Goal: Information Seeking & Learning: Find specific page/section

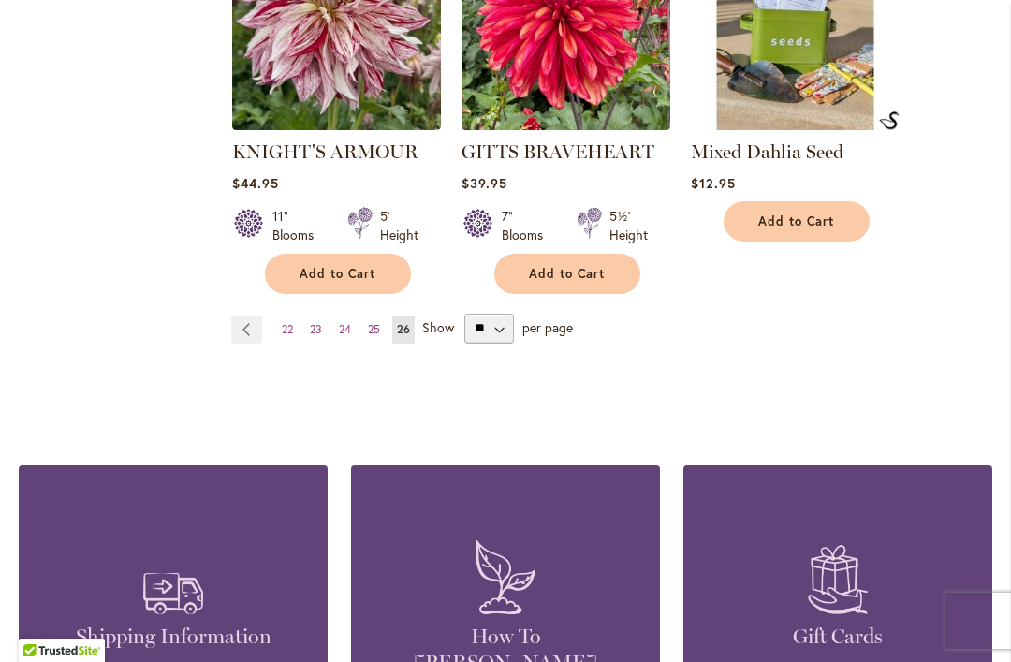
scroll to position [1817, 0]
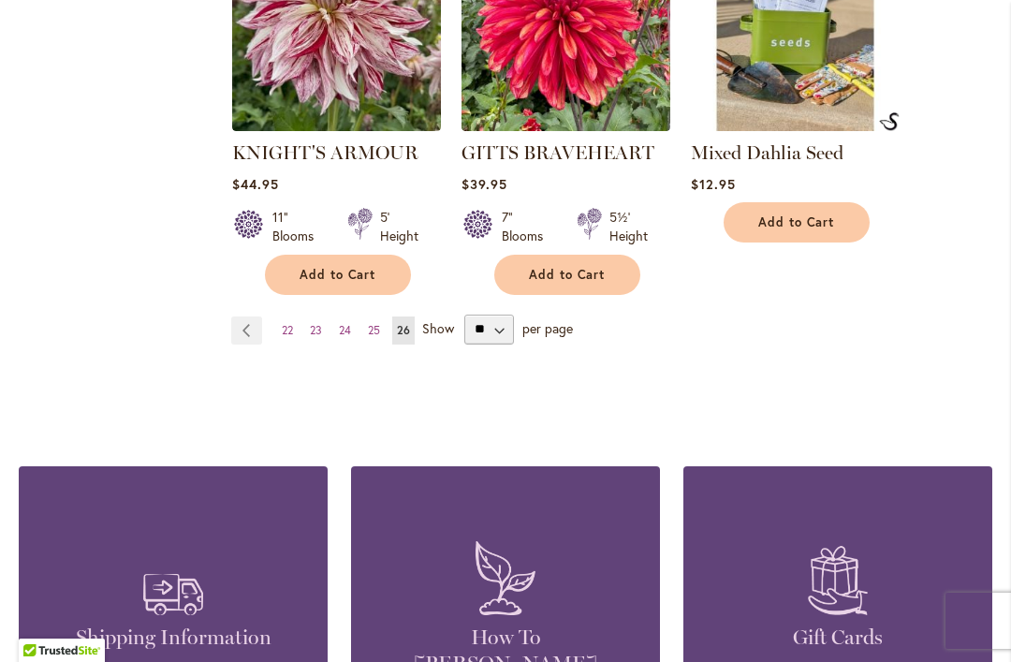
click at [285, 329] on span "22" at bounding box center [287, 330] width 11 height 14
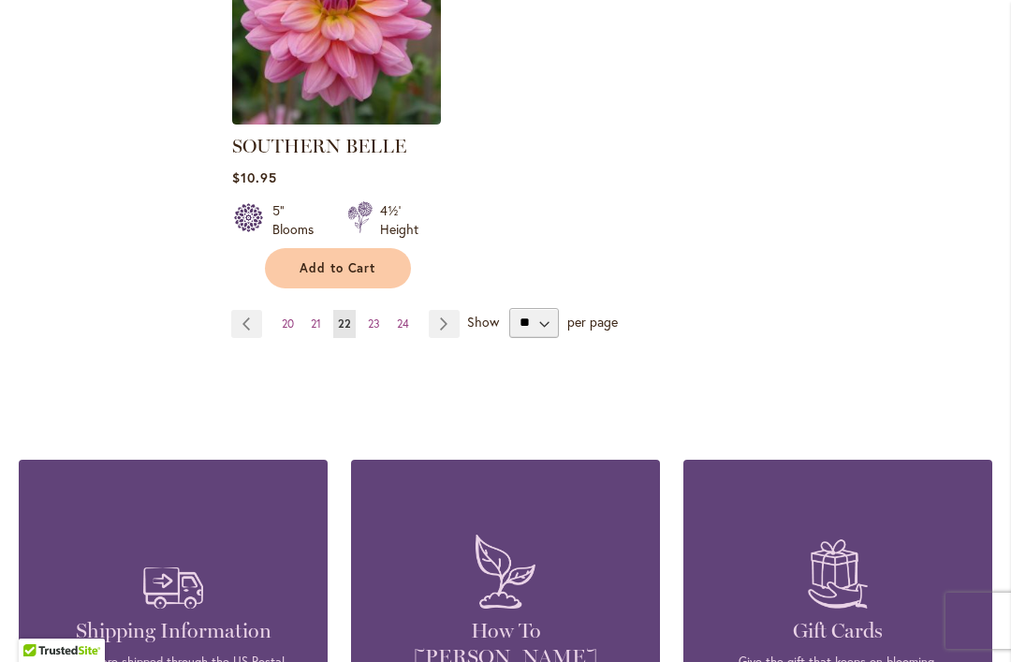
scroll to position [2643, 0]
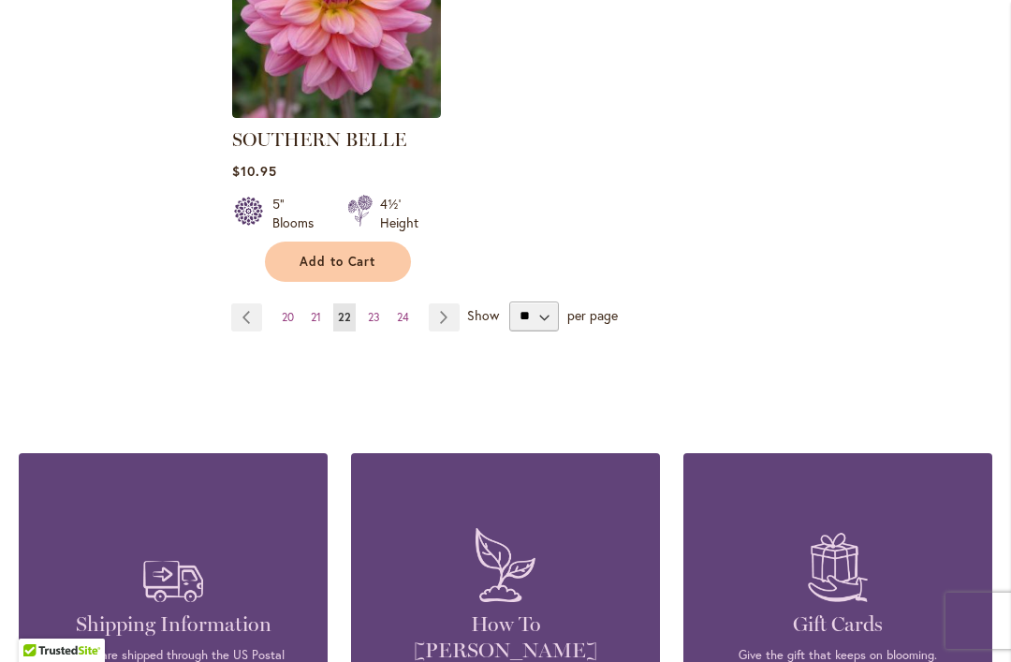
click at [287, 310] on span "20" at bounding box center [288, 317] width 12 height 14
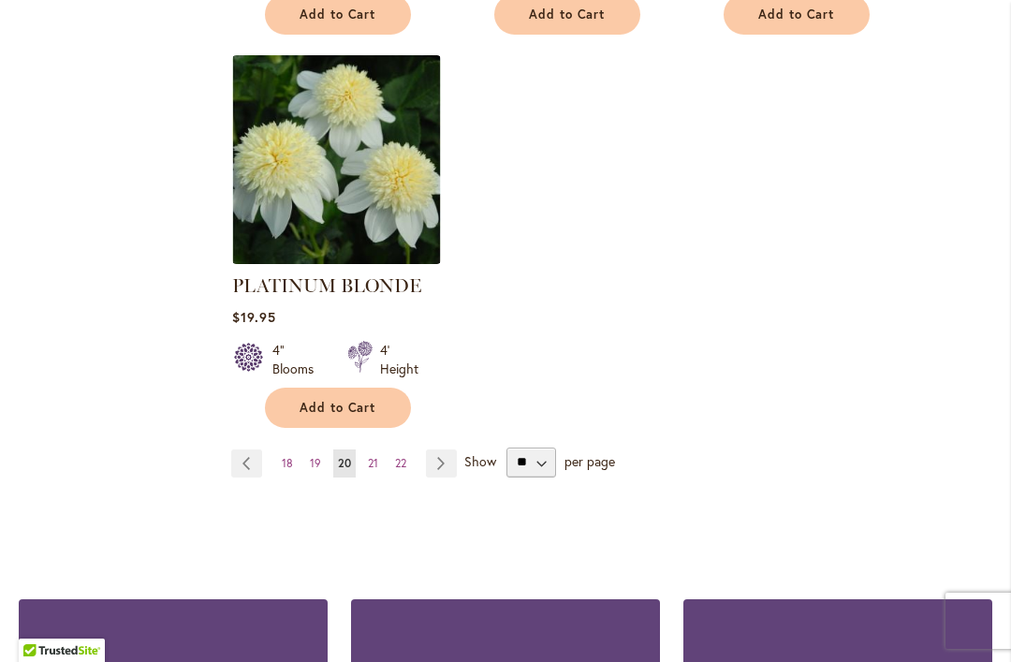
scroll to position [2578, 0]
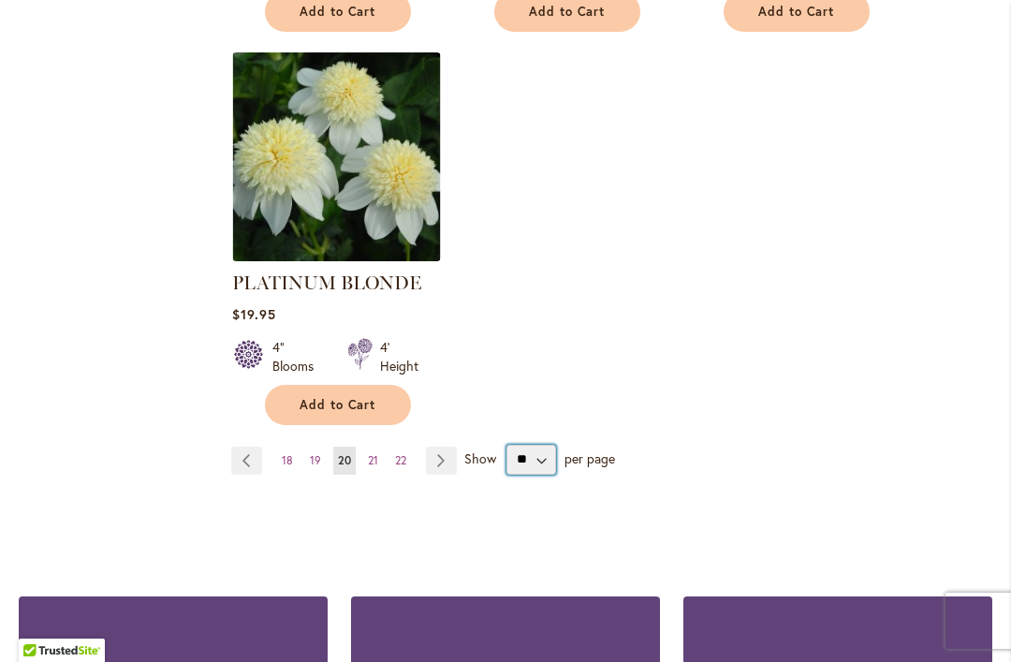
click at [534, 445] on select "** ** ** **" at bounding box center [531, 460] width 50 height 30
select select "**"
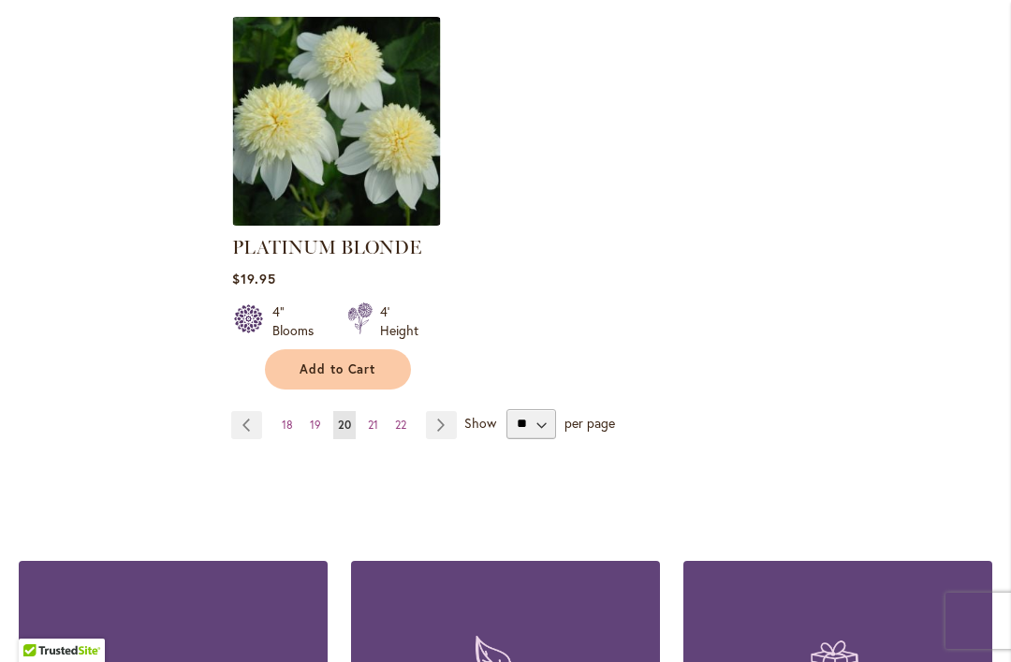
scroll to position [2621, 0]
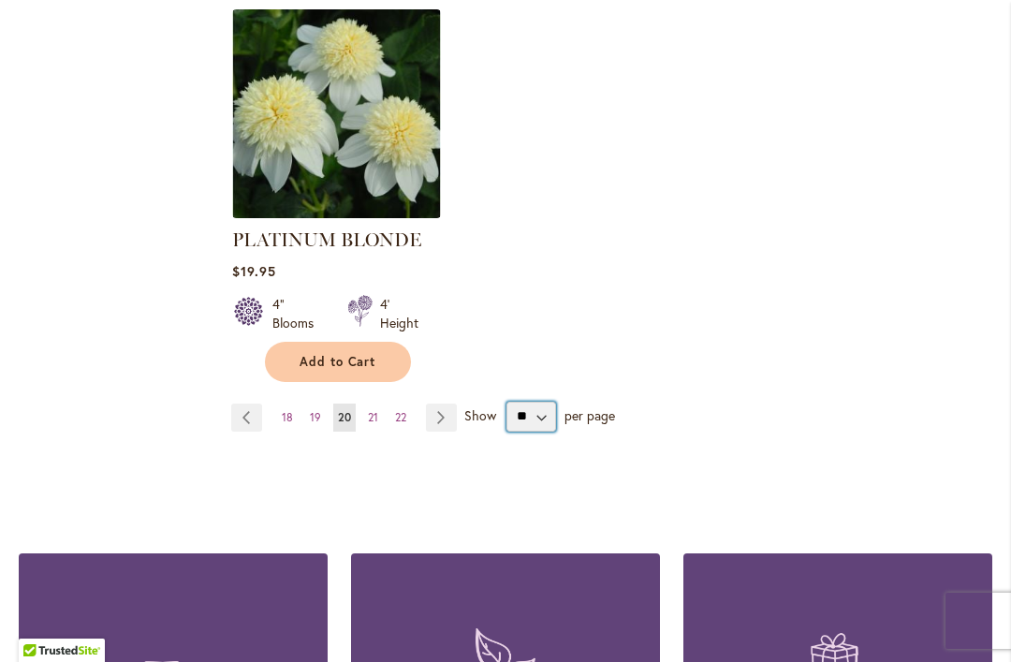
click at [539, 402] on select "** ** ** **" at bounding box center [531, 417] width 50 height 30
select select "**"
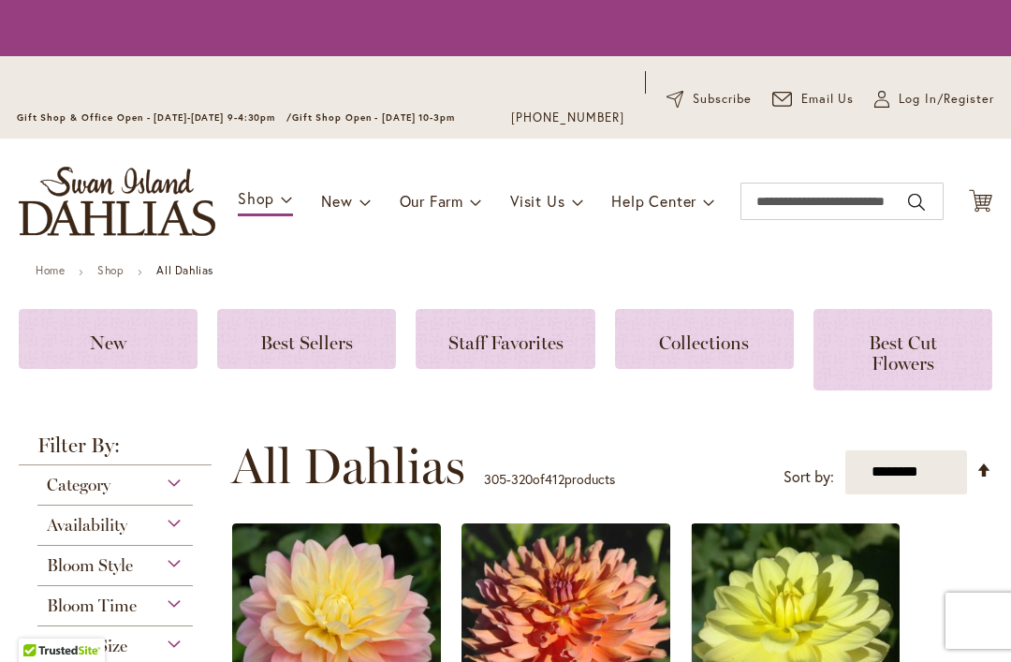
select select "**"
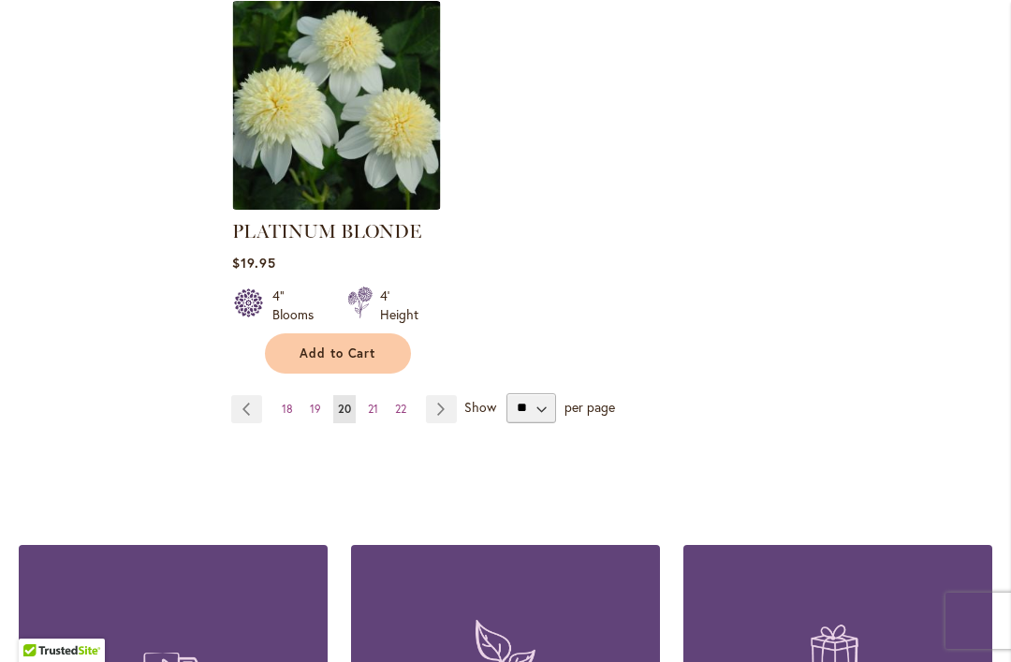
scroll to position [2633, 0]
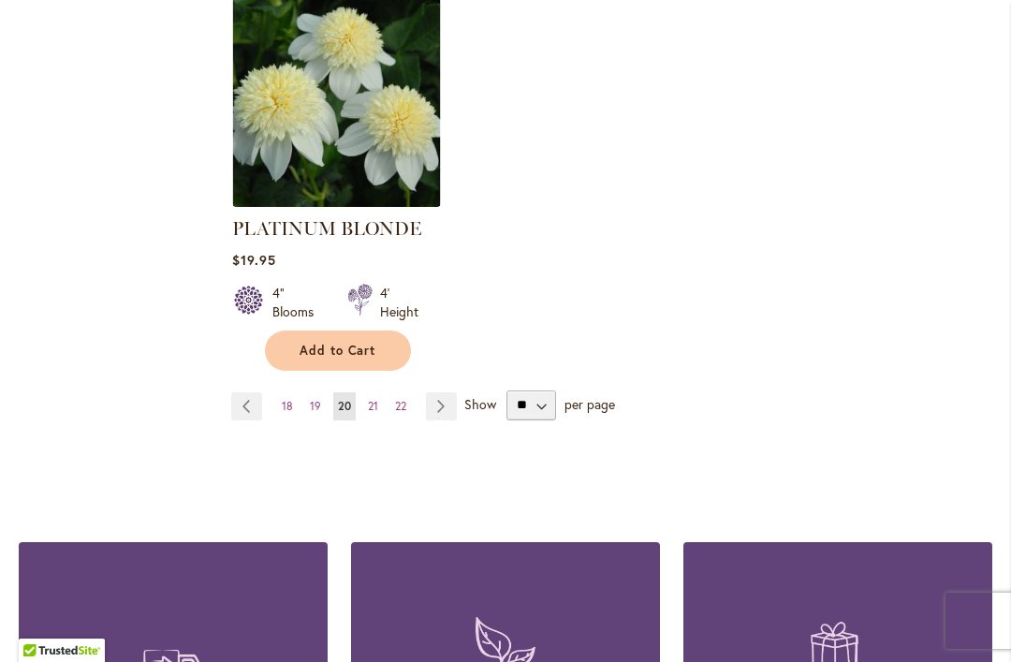
click at [287, 399] on span "18" at bounding box center [287, 406] width 11 height 14
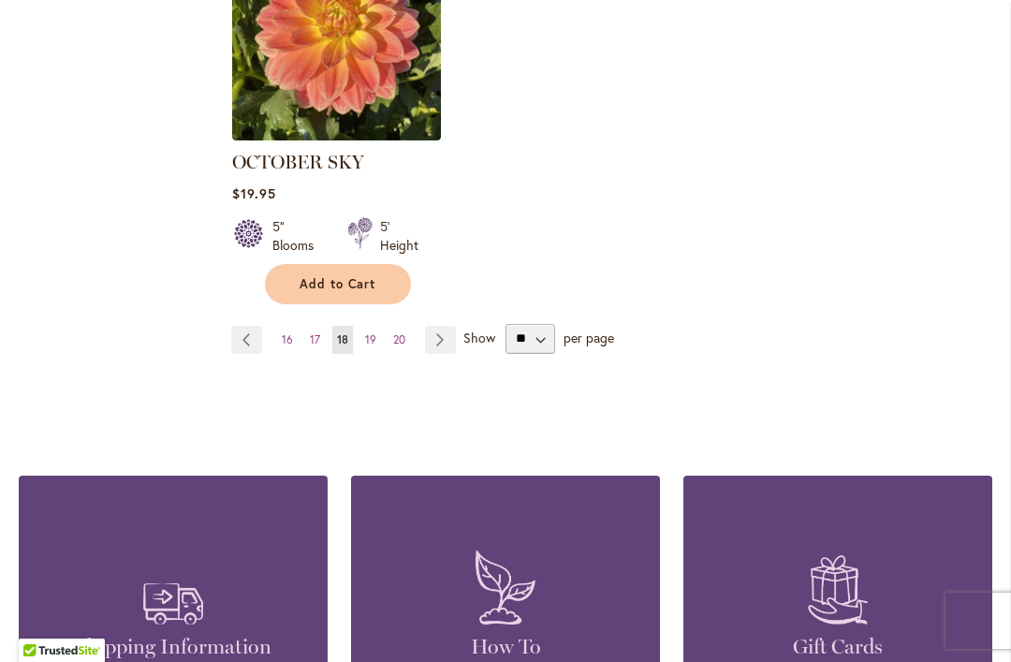
scroll to position [2625, 0]
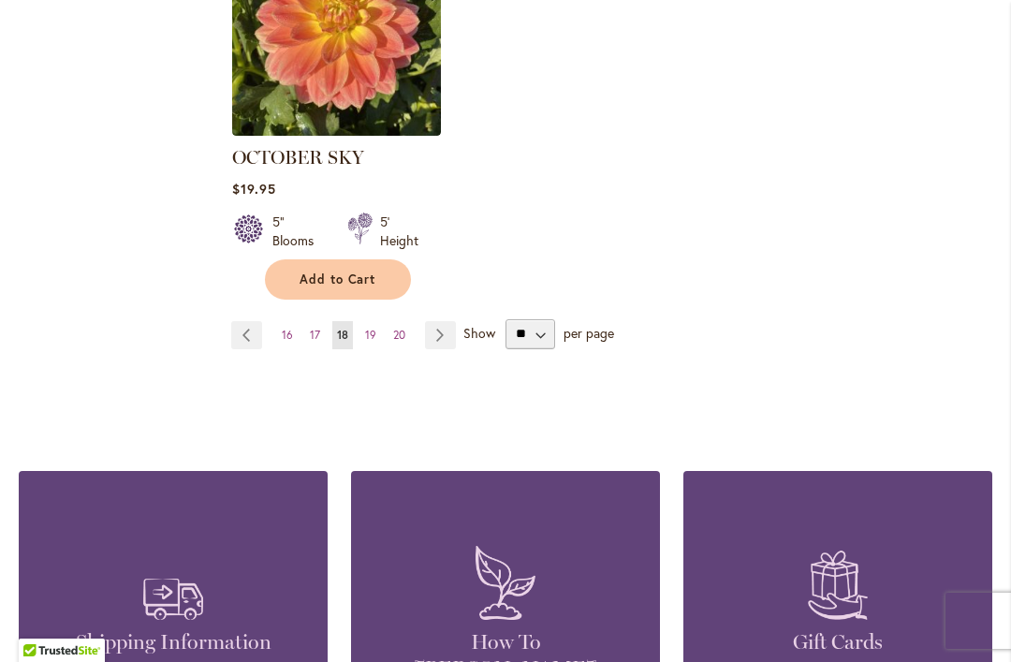
click at [285, 328] on span "16" at bounding box center [287, 335] width 11 height 14
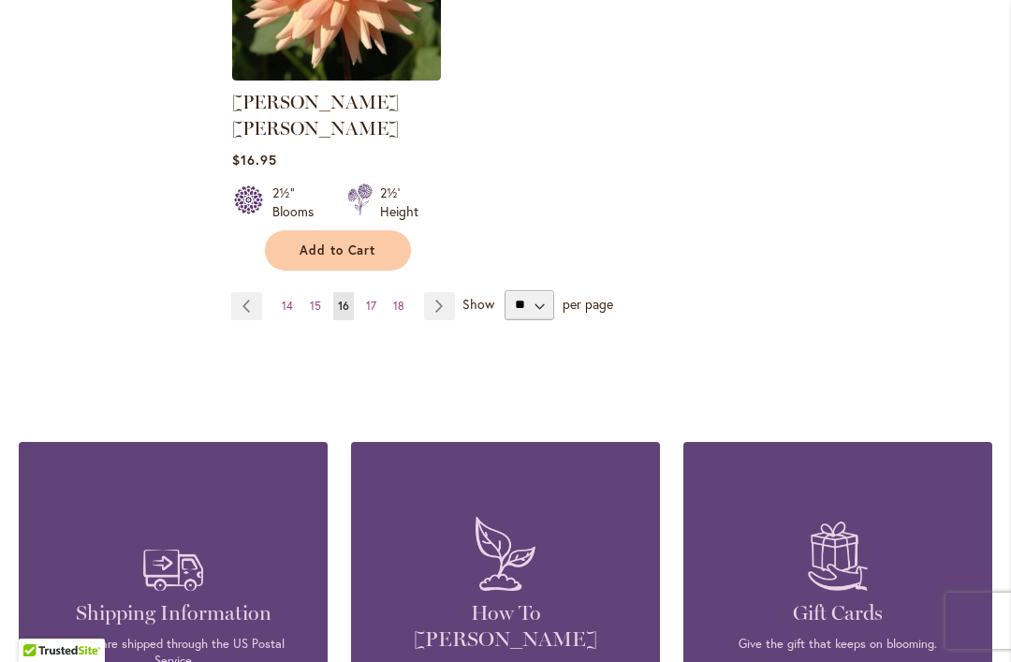
scroll to position [2668, 0]
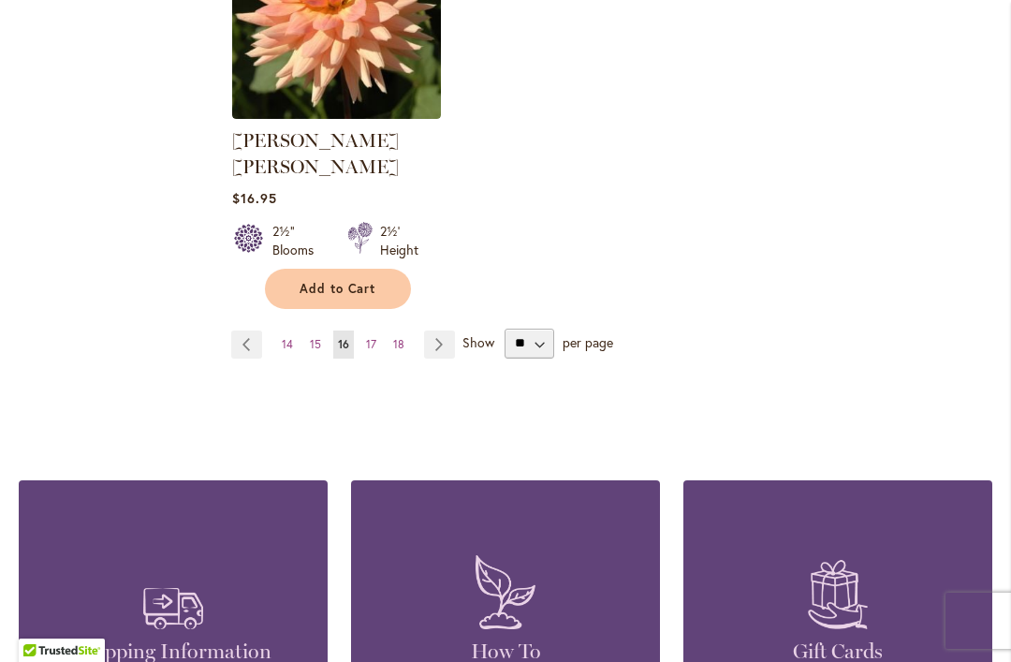
click at [290, 337] on span "14" at bounding box center [287, 344] width 11 height 14
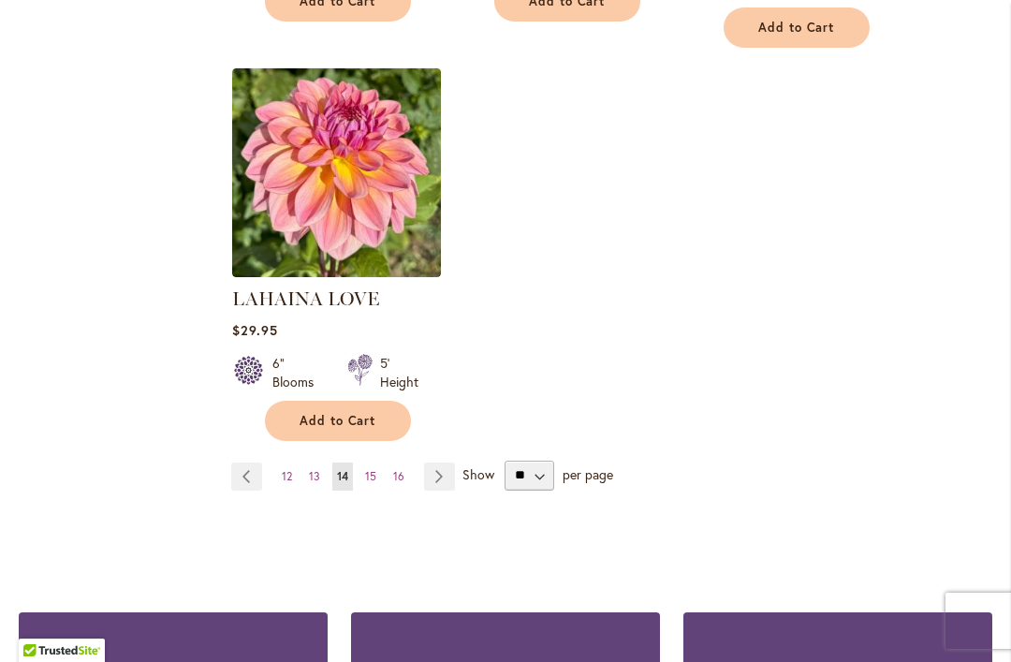
scroll to position [2501, 0]
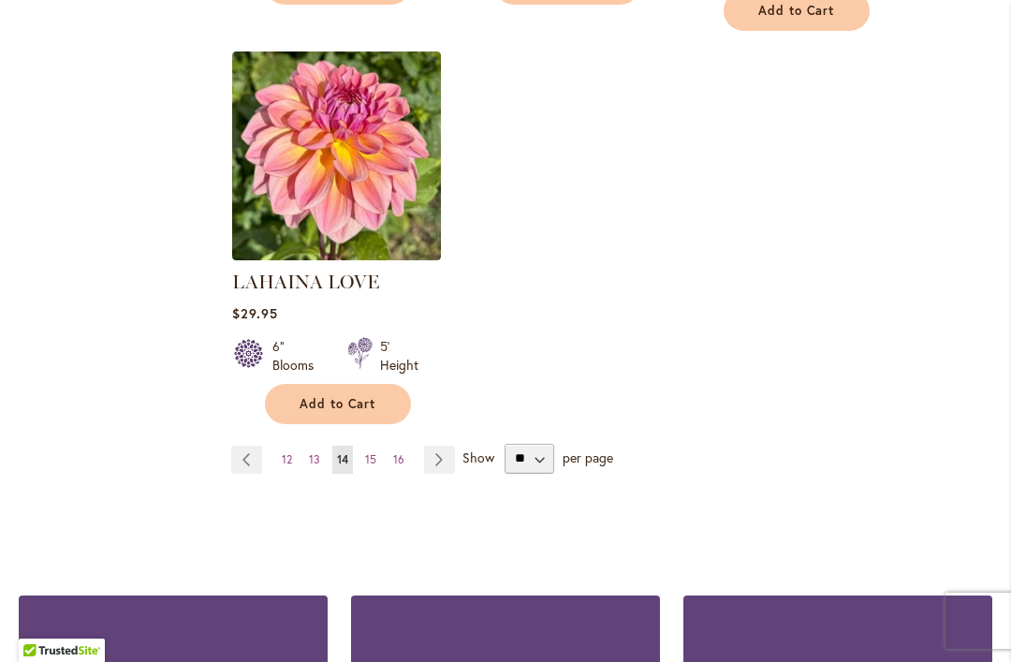
click at [295, 446] on link "Page 12" at bounding box center [287, 460] width 20 height 28
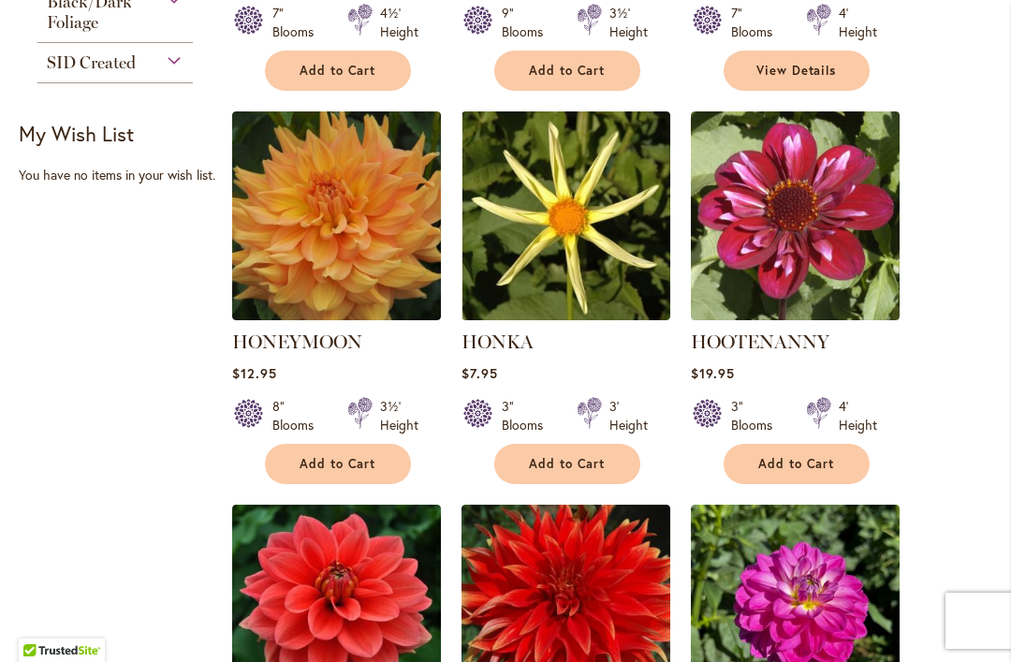
scroll to position [844, 0]
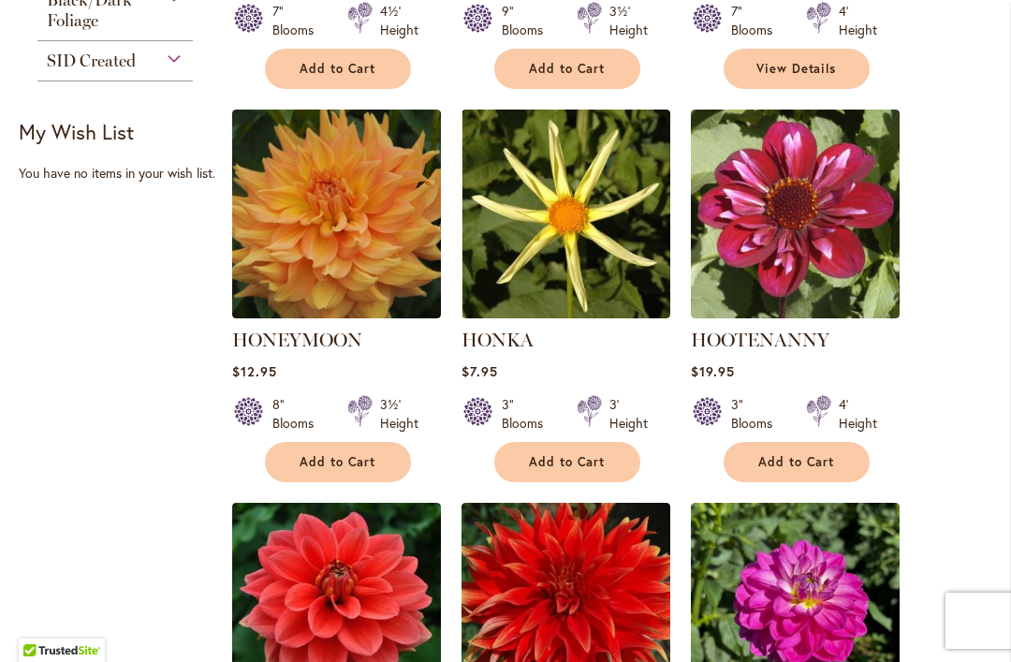
click at [381, 236] on img at bounding box center [336, 214] width 209 height 209
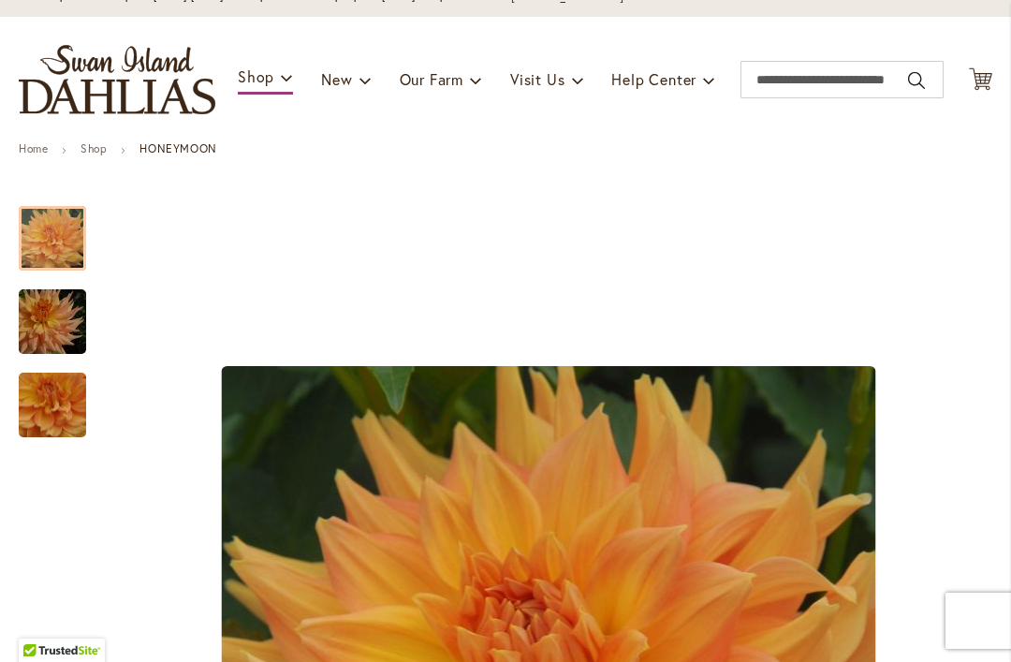
scroll to position [138, 0]
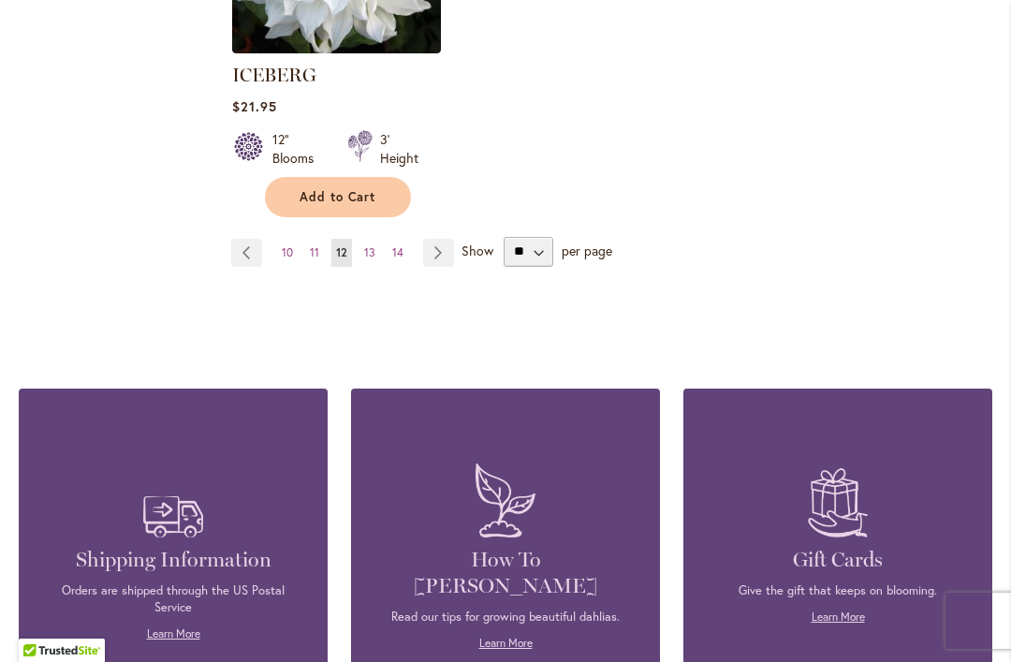
scroll to position [2710, 0]
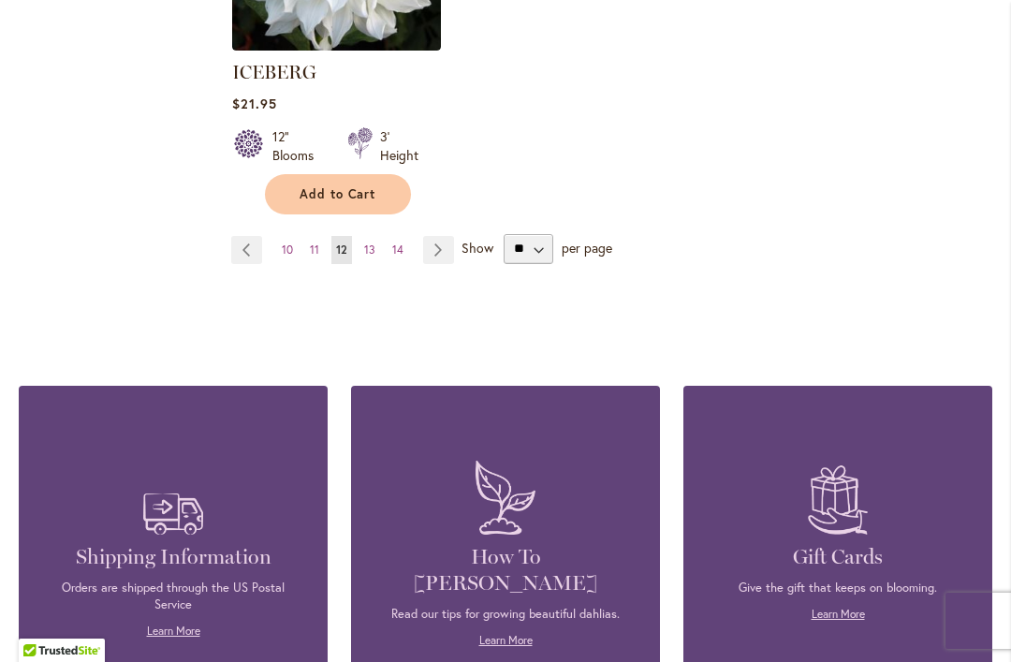
click at [318, 242] on span "11" at bounding box center [314, 249] width 9 height 14
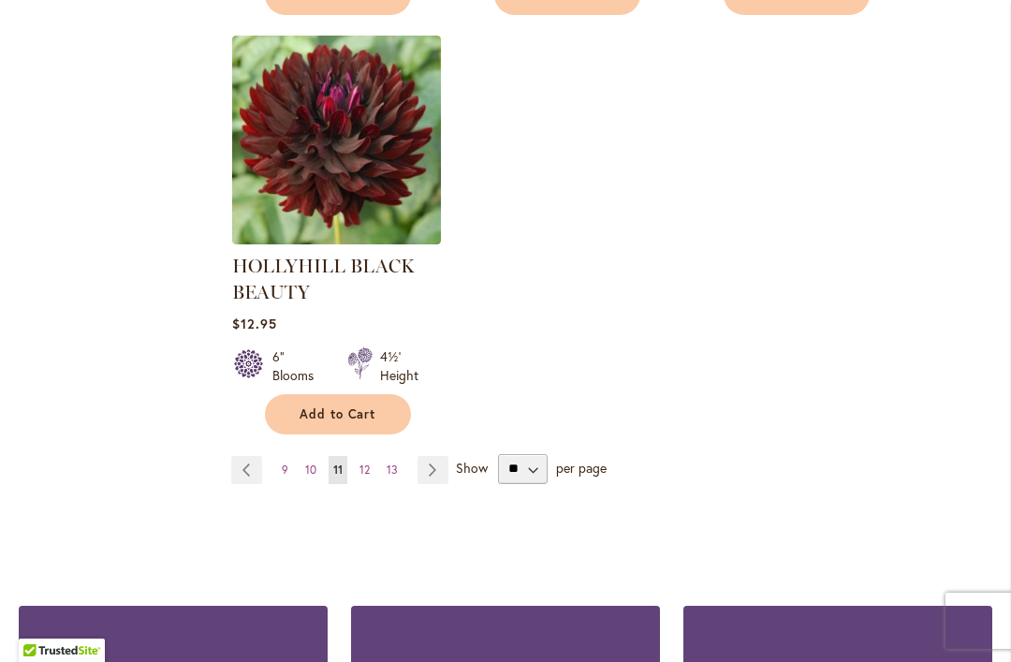
scroll to position [2566, 0]
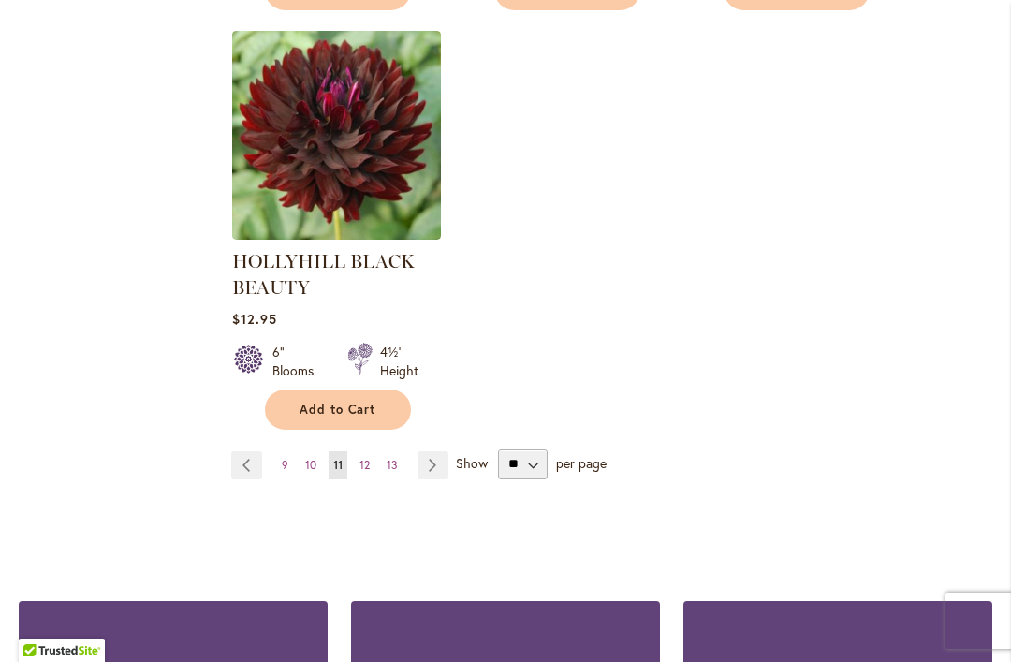
click at [313, 462] on span "10" at bounding box center [310, 465] width 11 height 14
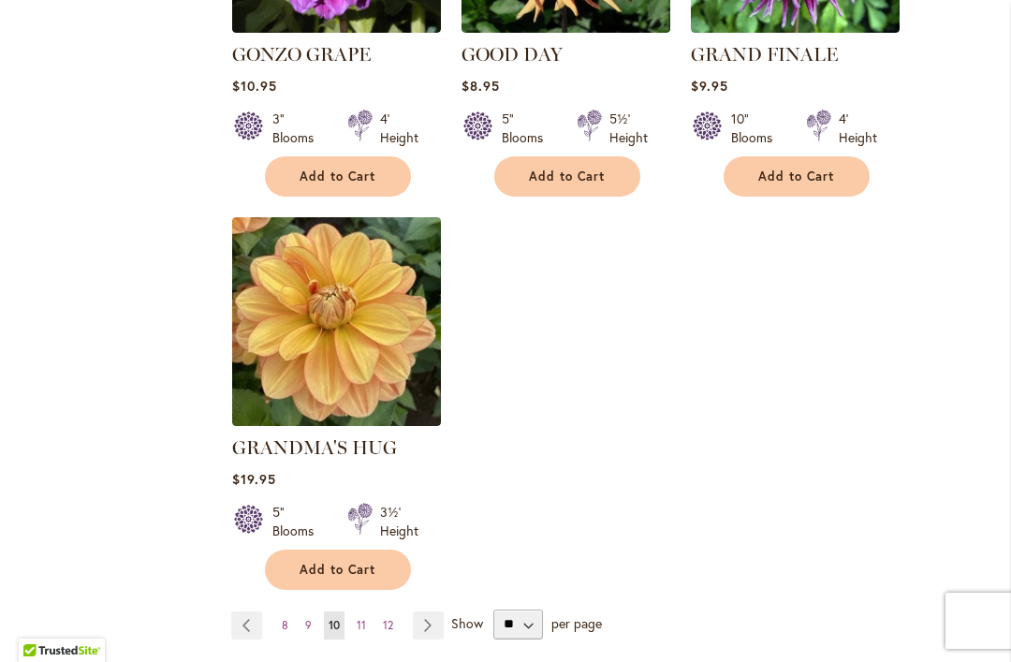
scroll to position [2339, 0]
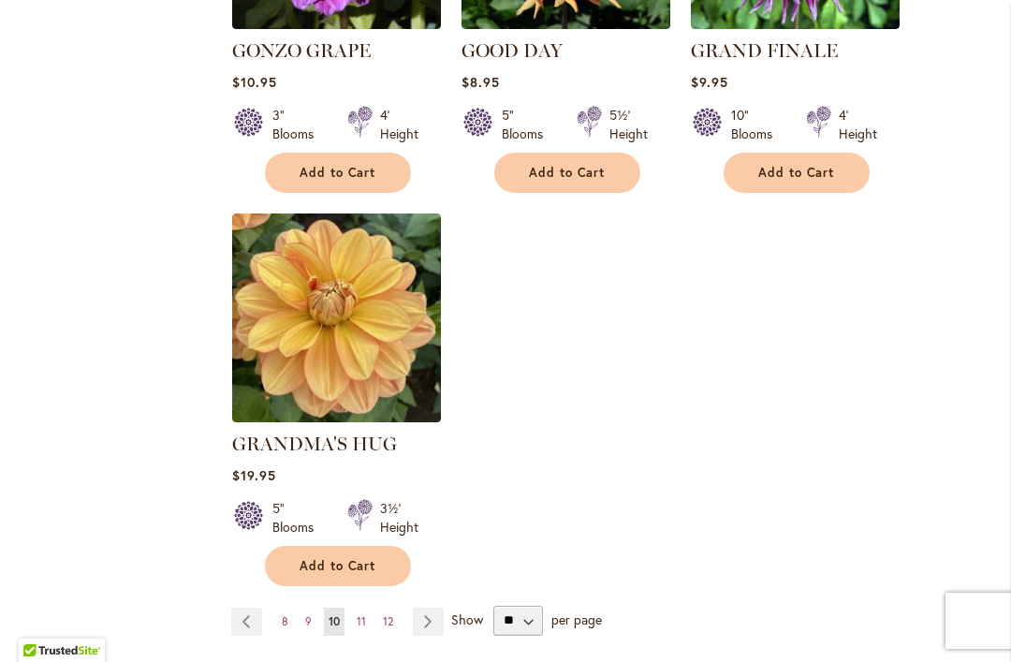
click at [286, 614] on span "8" at bounding box center [285, 621] width 7 height 14
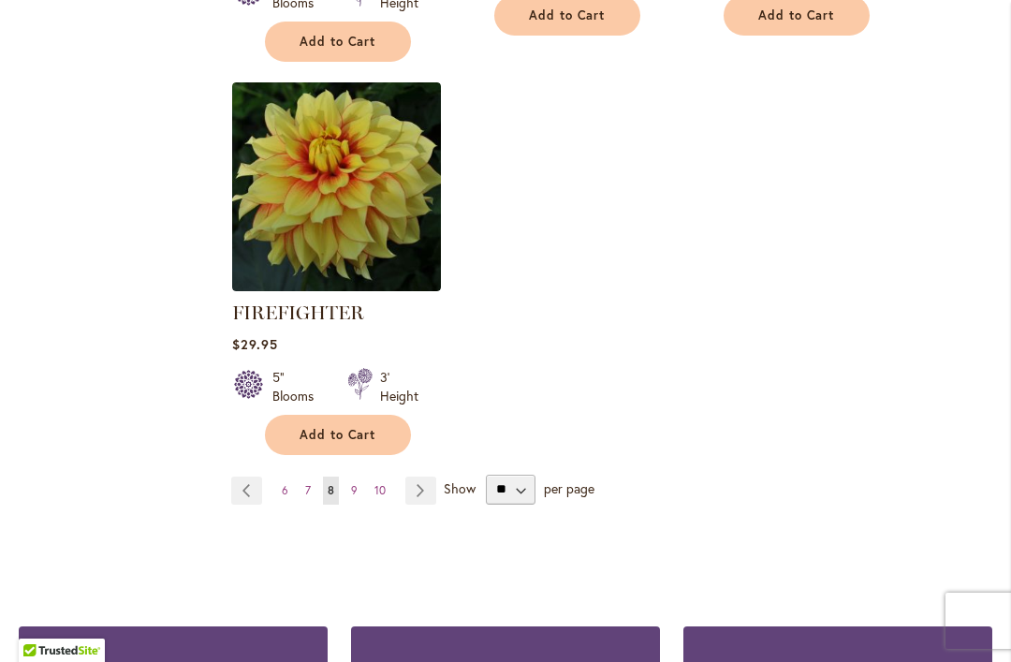
scroll to position [2538, 0]
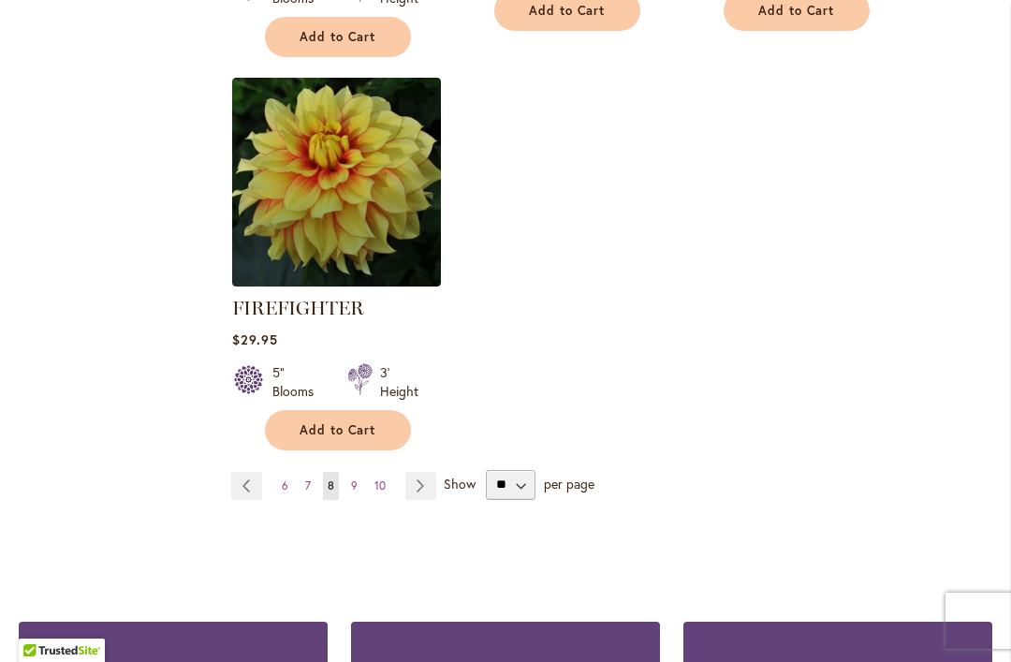
click at [286, 485] on span "6" at bounding box center [285, 485] width 7 height 14
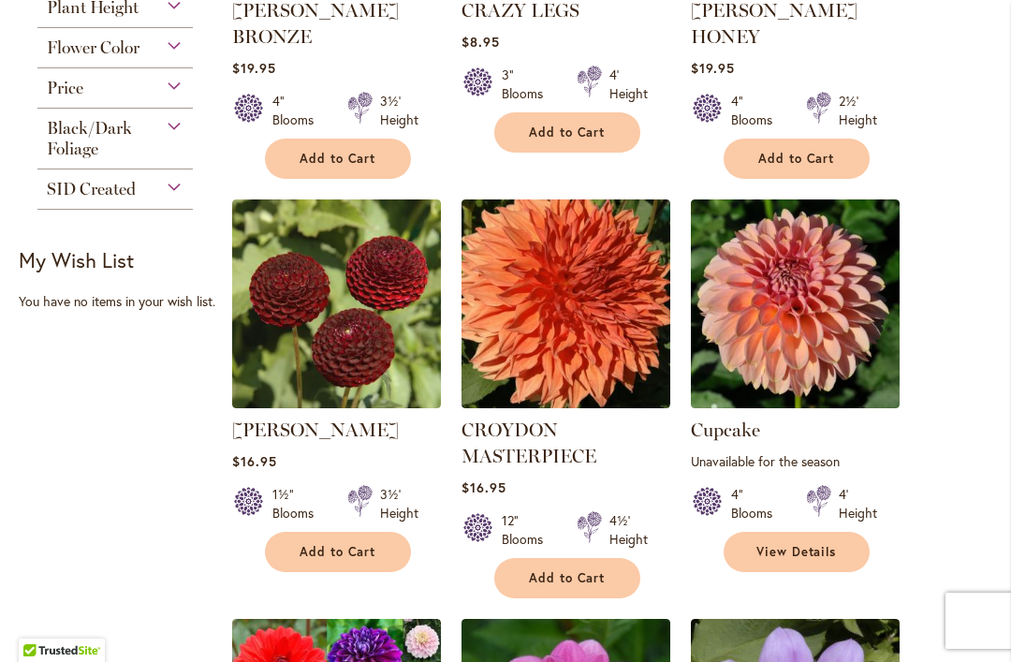
scroll to position [1185, 0]
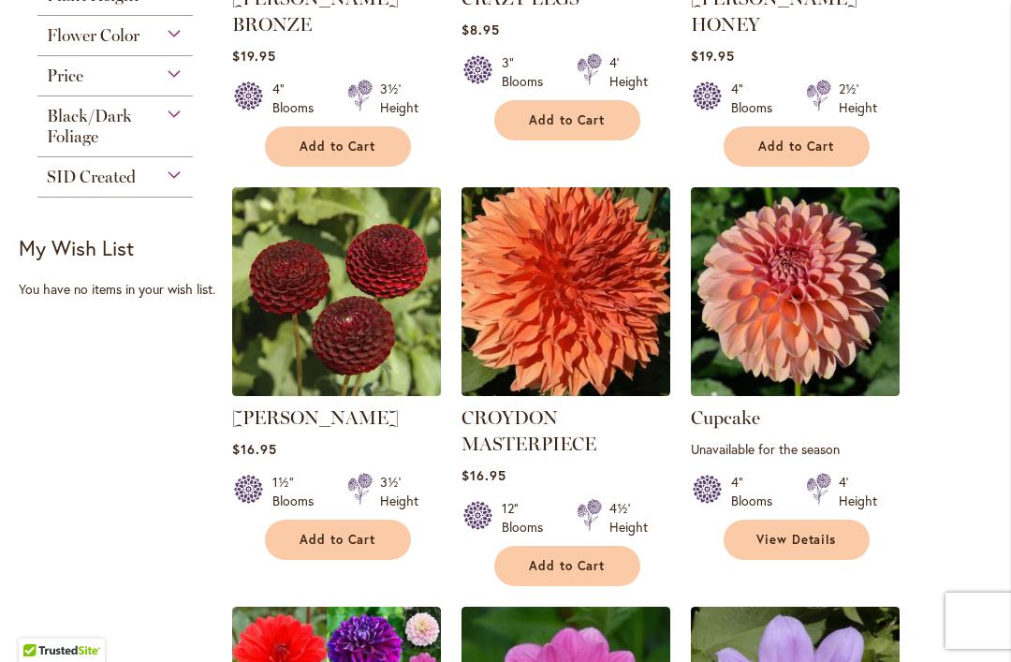
click at [574, 293] on img at bounding box center [566, 291] width 209 height 209
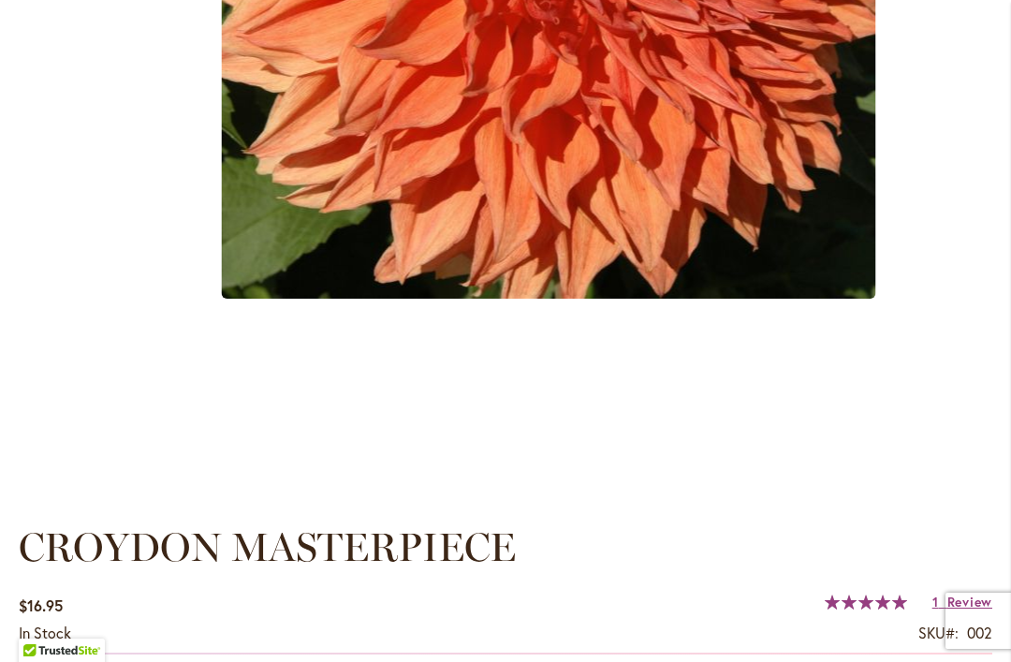
scroll to position [1041, 0]
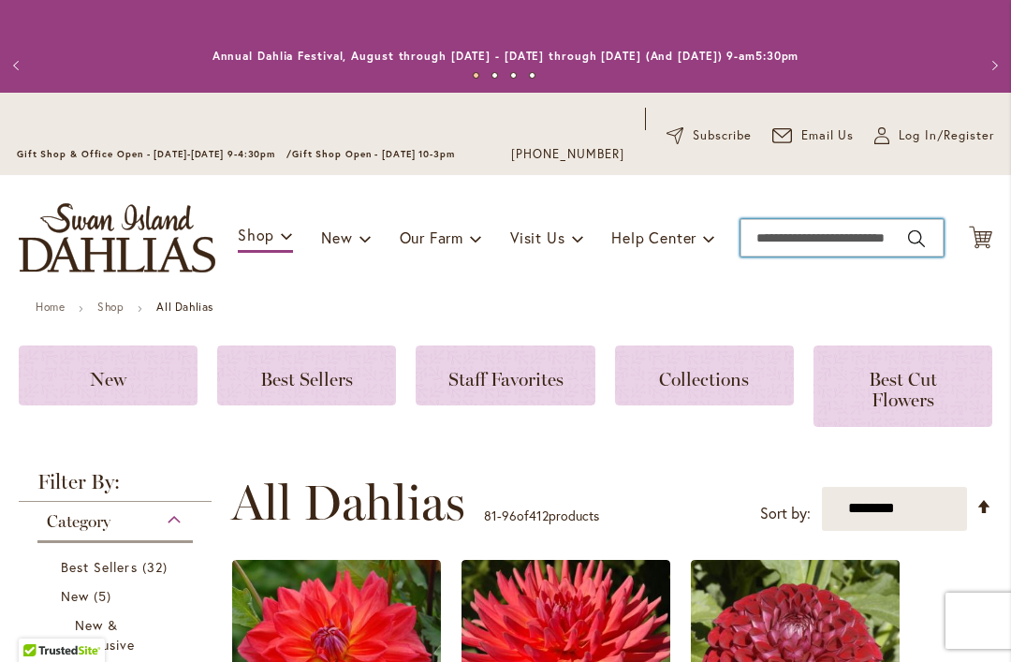
click at [778, 239] on input "Search" at bounding box center [842, 237] width 203 height 37
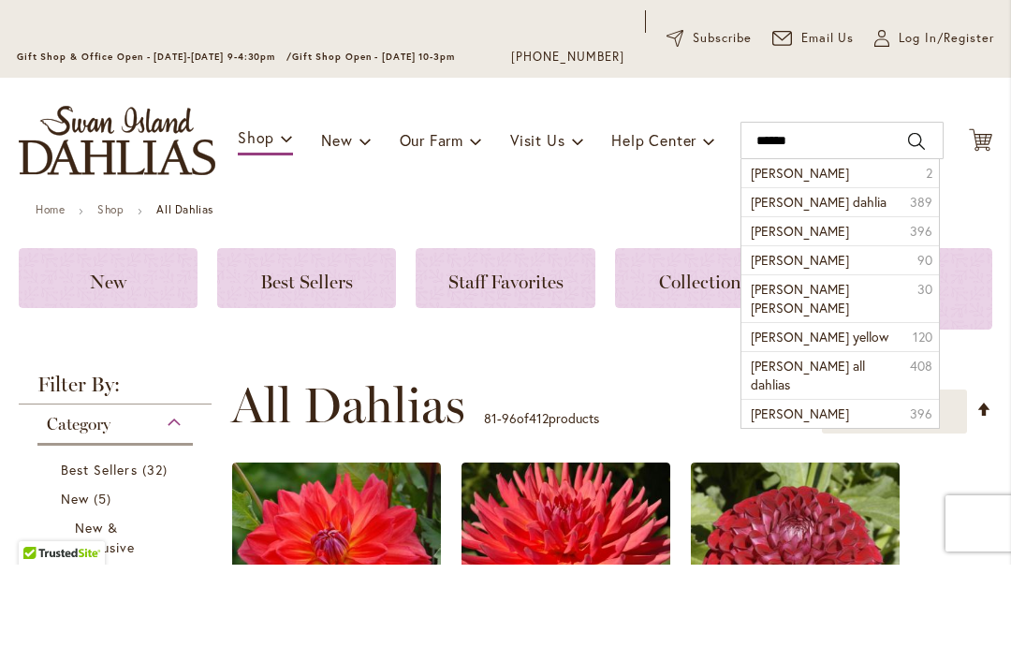
click at [812, 290] on span "nettie dahlia" at bounding box center [819, 299] width 136 height 18
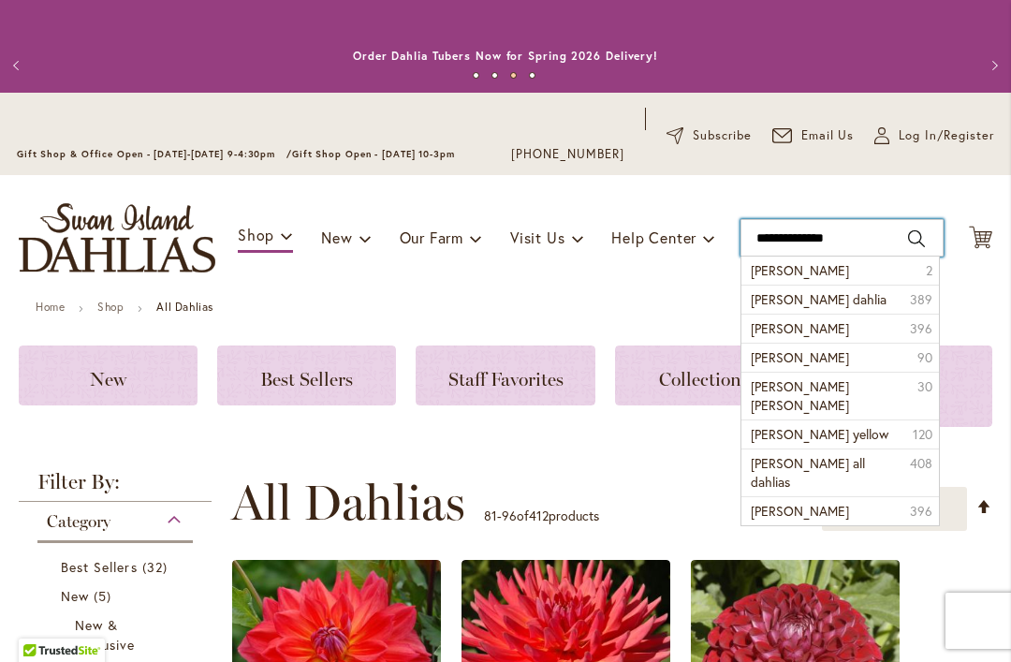
type input "**********"
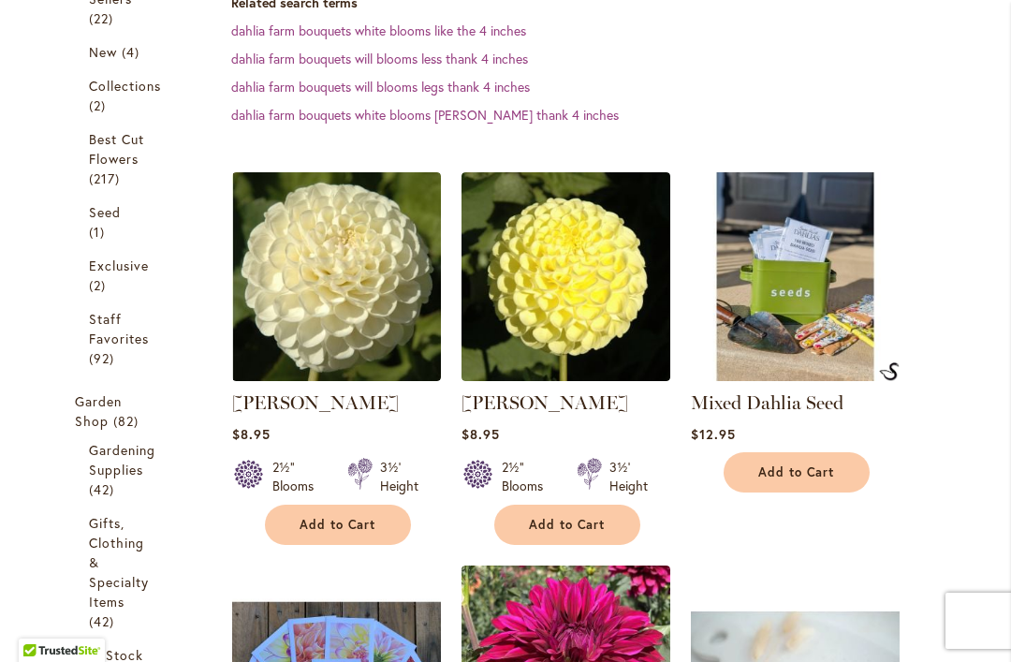
scroll to position [536, 0]
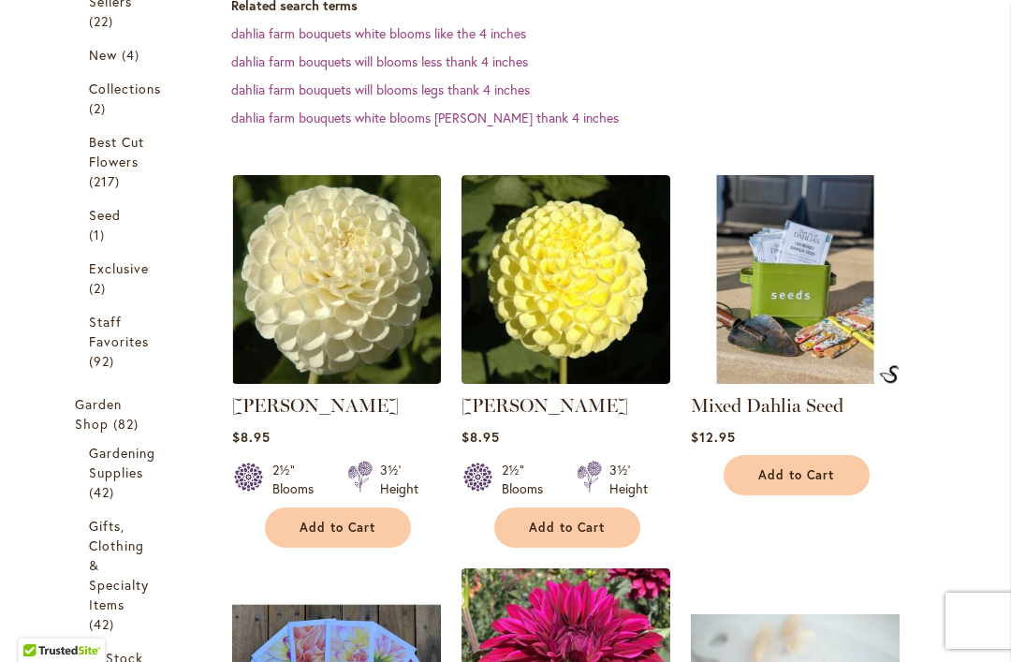
click at [591, 266] on img at bounding box center [566, 279] width 209 height 209
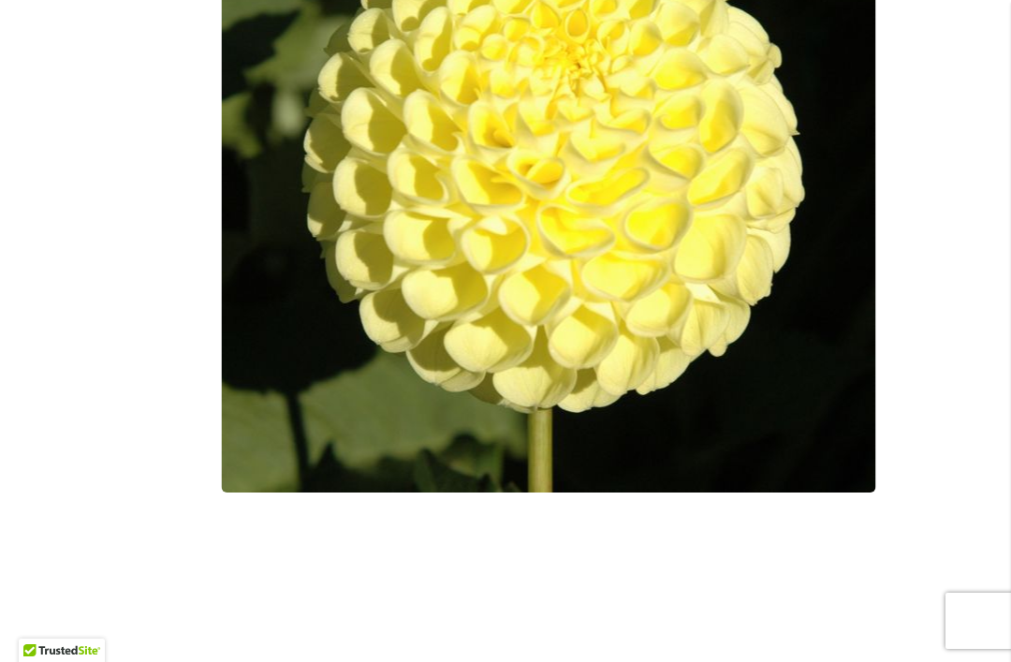
scroll to position [705, 0]
